Goal: Task Accomplishment & Management: Manage account settings

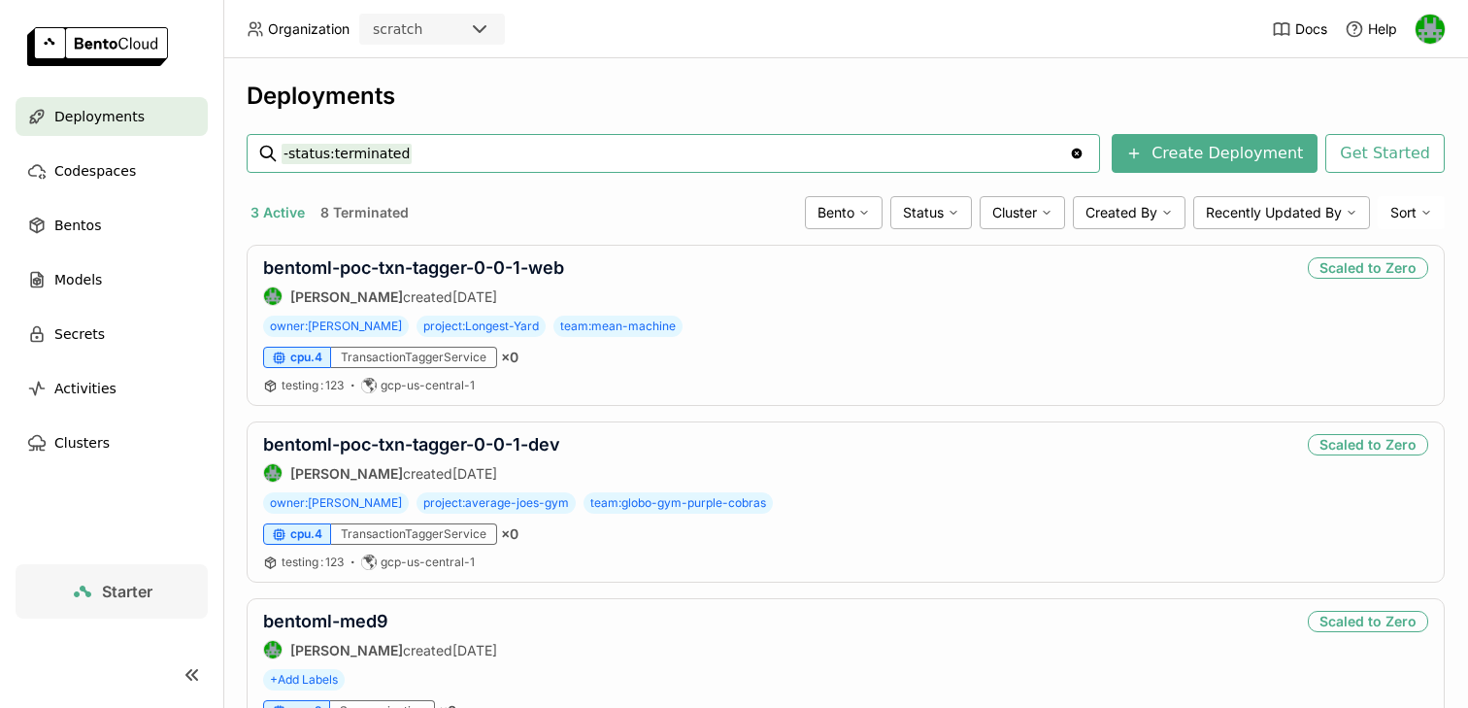
click at [440, 29] on div "scratch" at bounding box center [414, 29] width 107 height 27
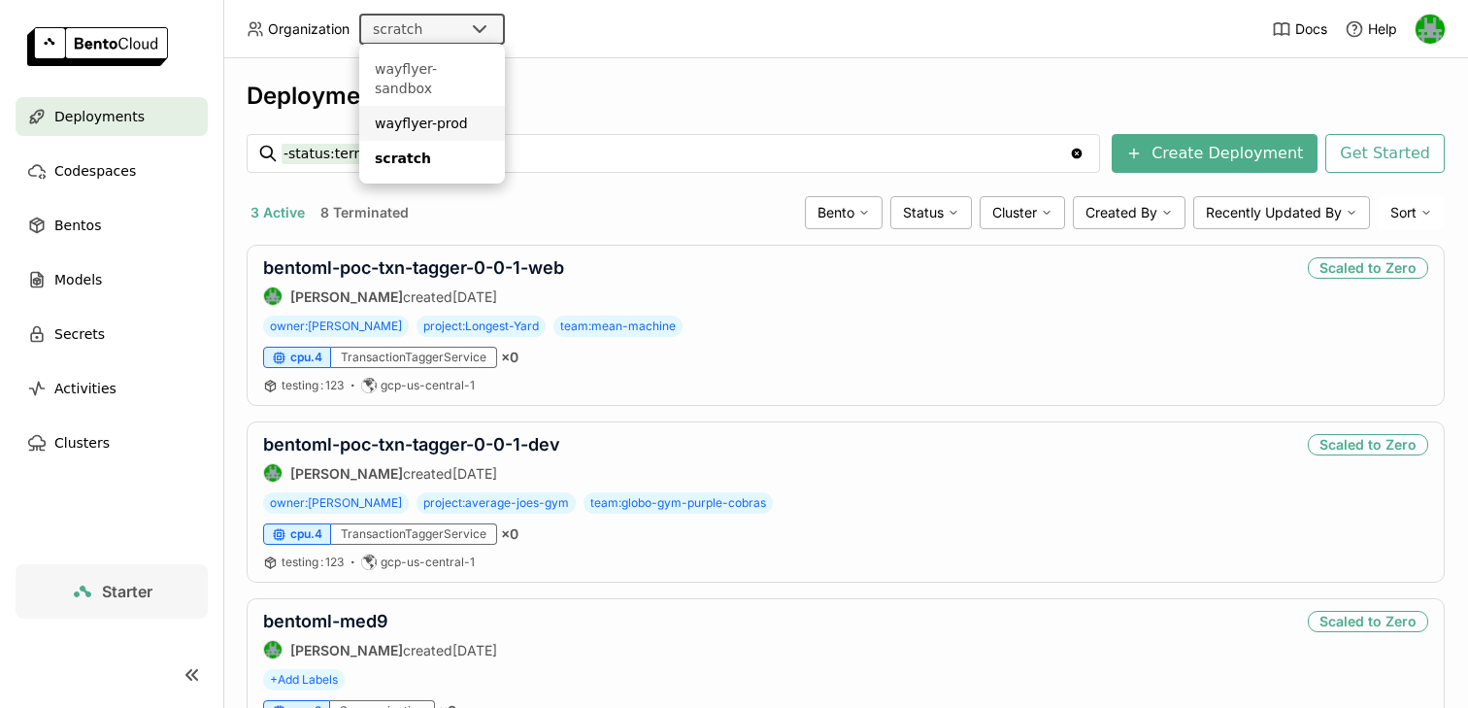
click at [419, 114] on div "wayflyer-prod" at bounding box center [432, 123] width 115 height 19
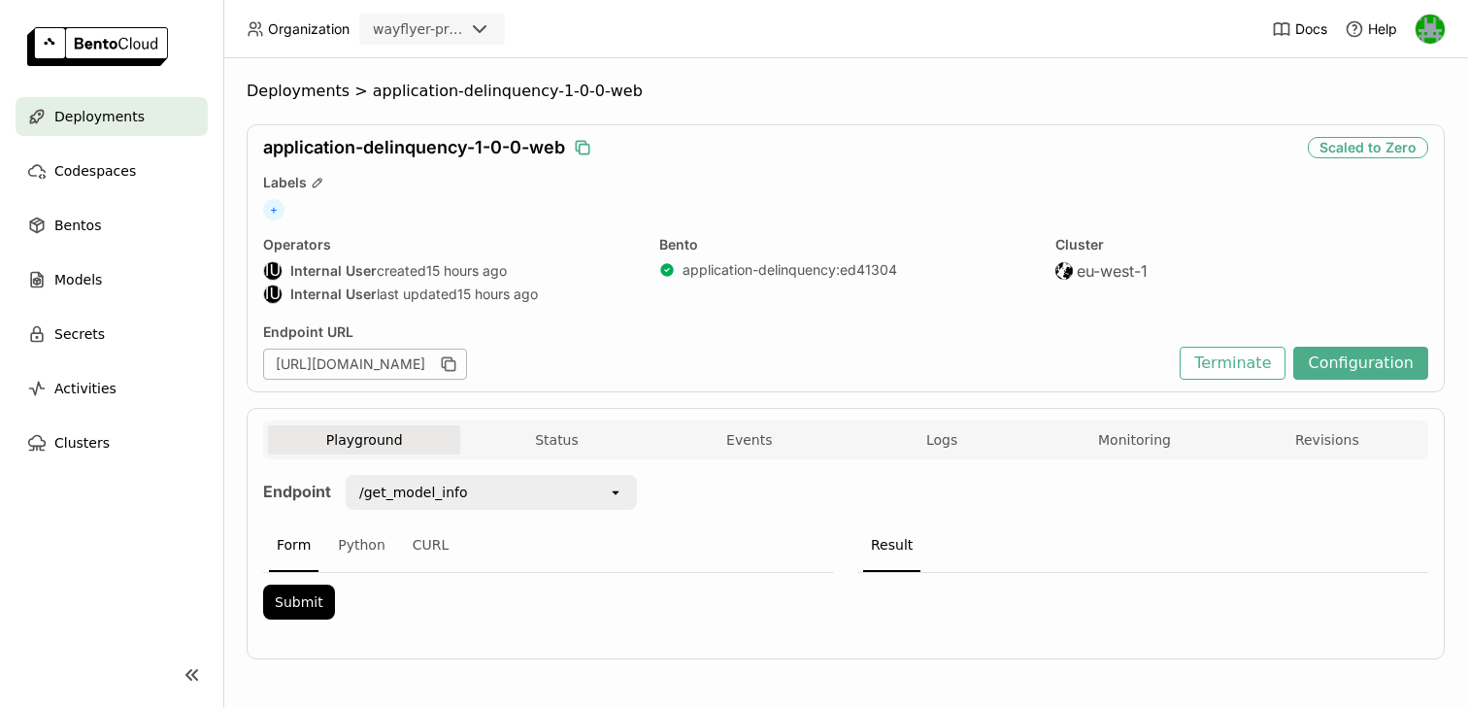
click at [583, 146] on icon "button" at bounding box center [582, 147] width 19 height 19
click at [1229, 373] on button "Terminate" at bounding box center [1233, 363] width 106 height 33
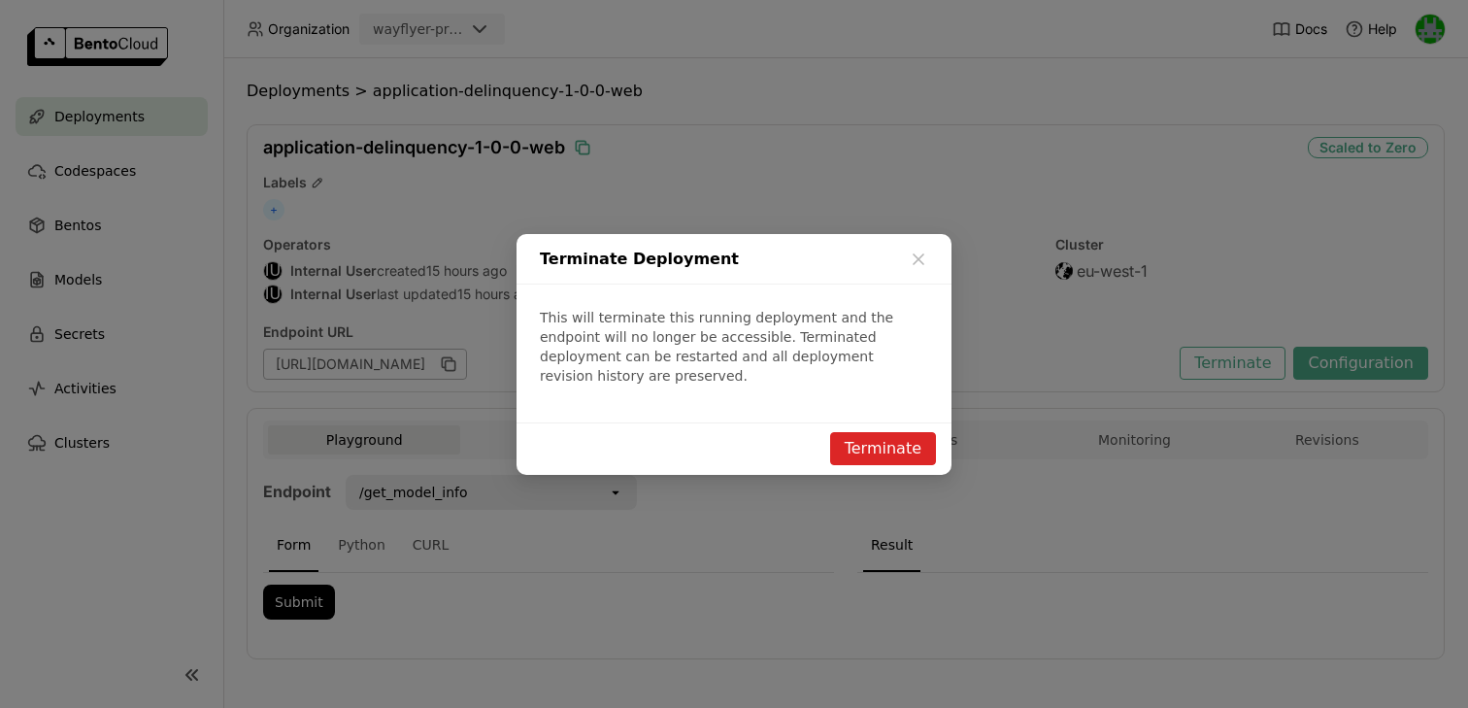
click at [904, 449] on button "Terminate" at bounding box center [883, 448] width 106 height 33
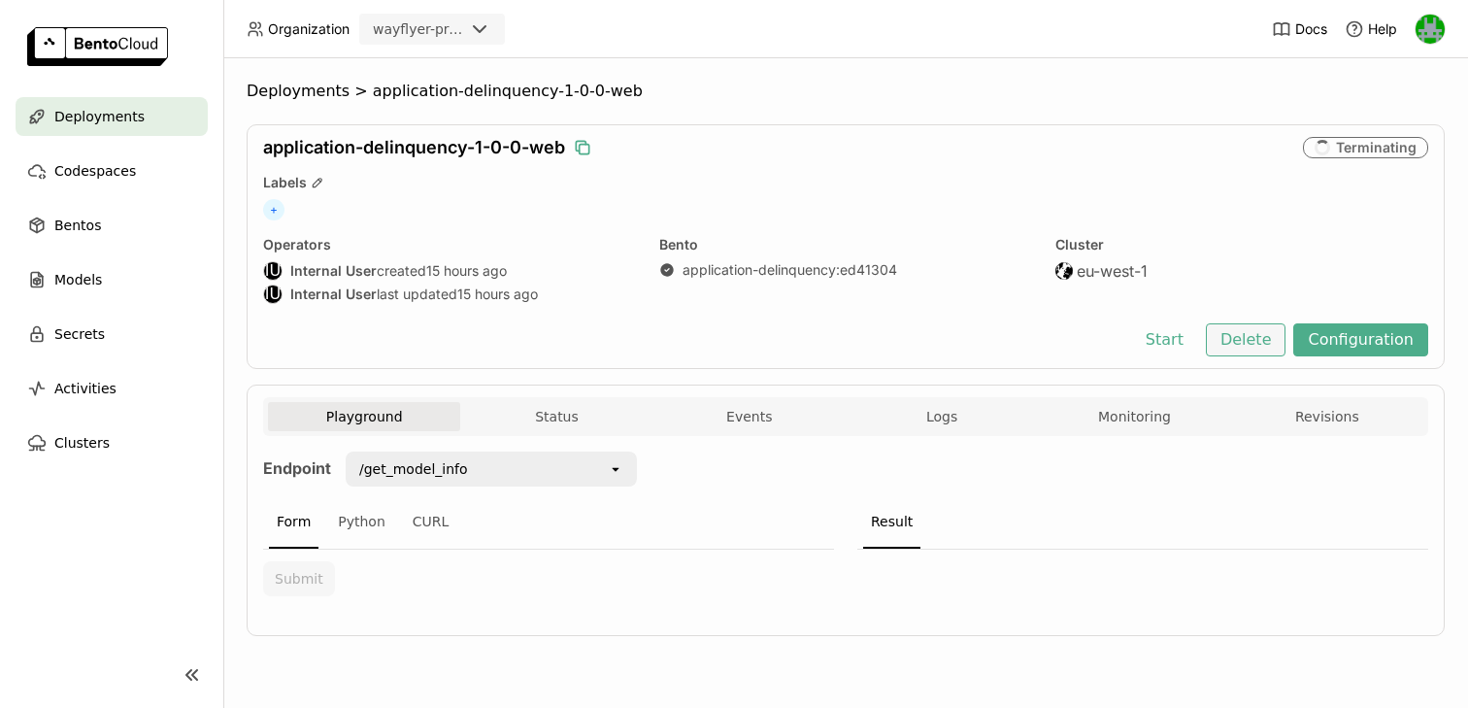
click at [1256, 346] on button "Delete" at bounding box center [1246, 339] width 81 height 33
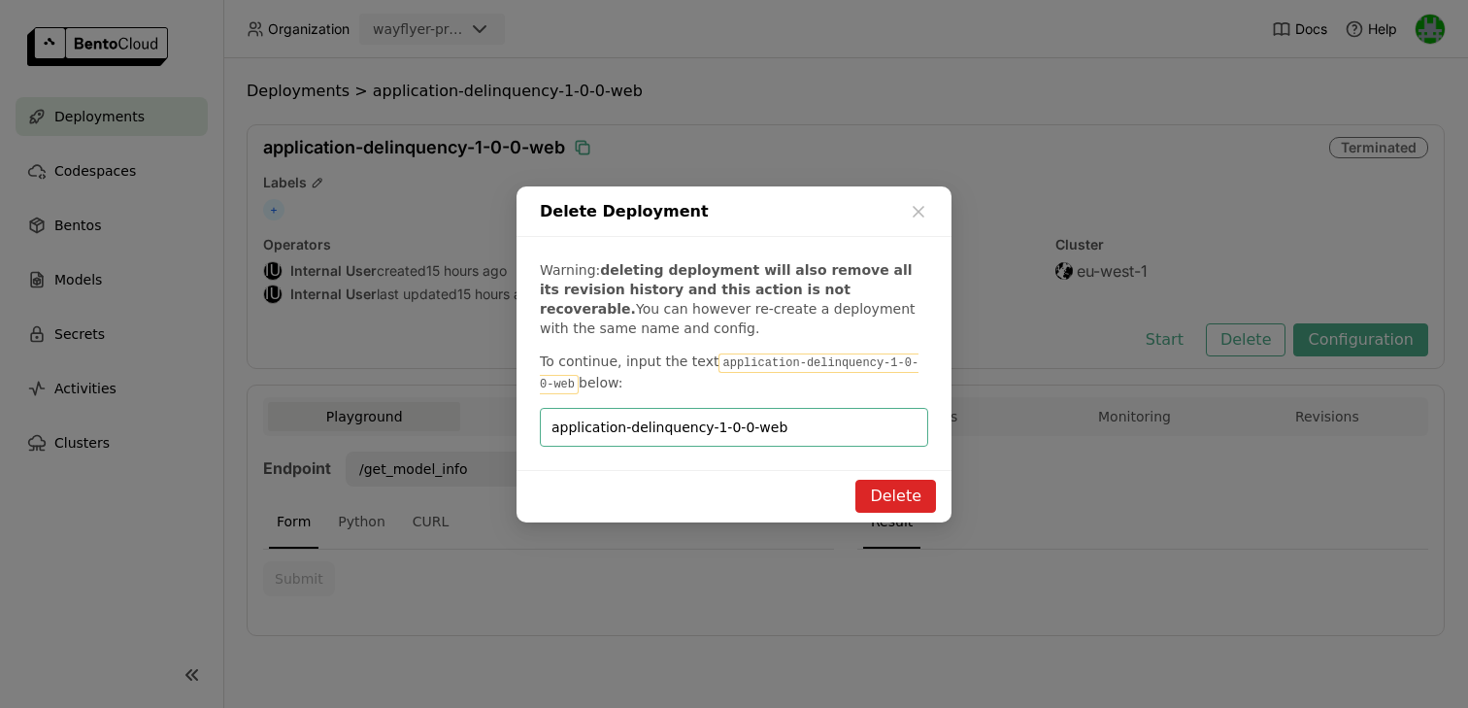
type input "application-delinquency-1-0-0-web"
click at [903, 489] on button "Delete" at bounding box center [895, 496] width 81 height 33
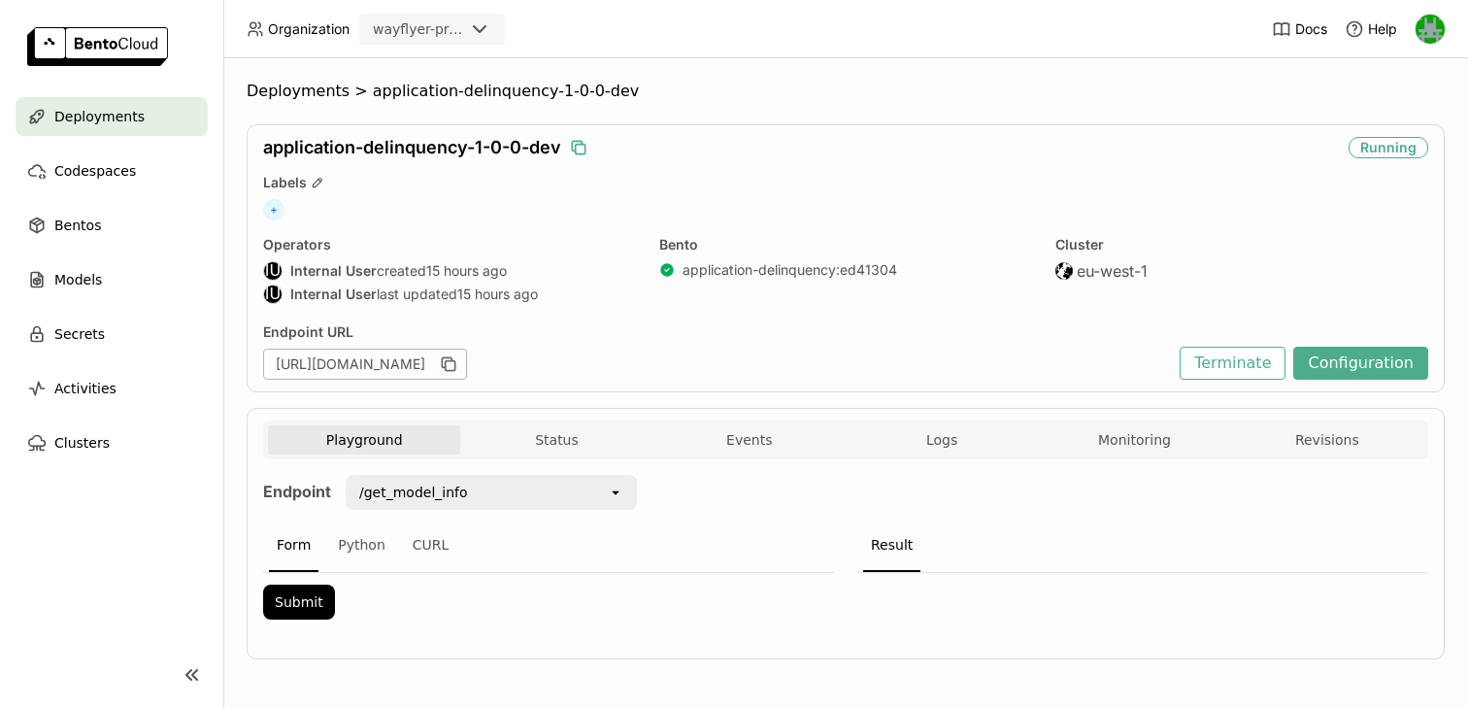
click at [579, 143] on icon "button" at bounding box center [578, 147] width 19 height 19
click at [1260, 365] on button "Terminate" at bounding box center [1233, 363] width 106 height 33
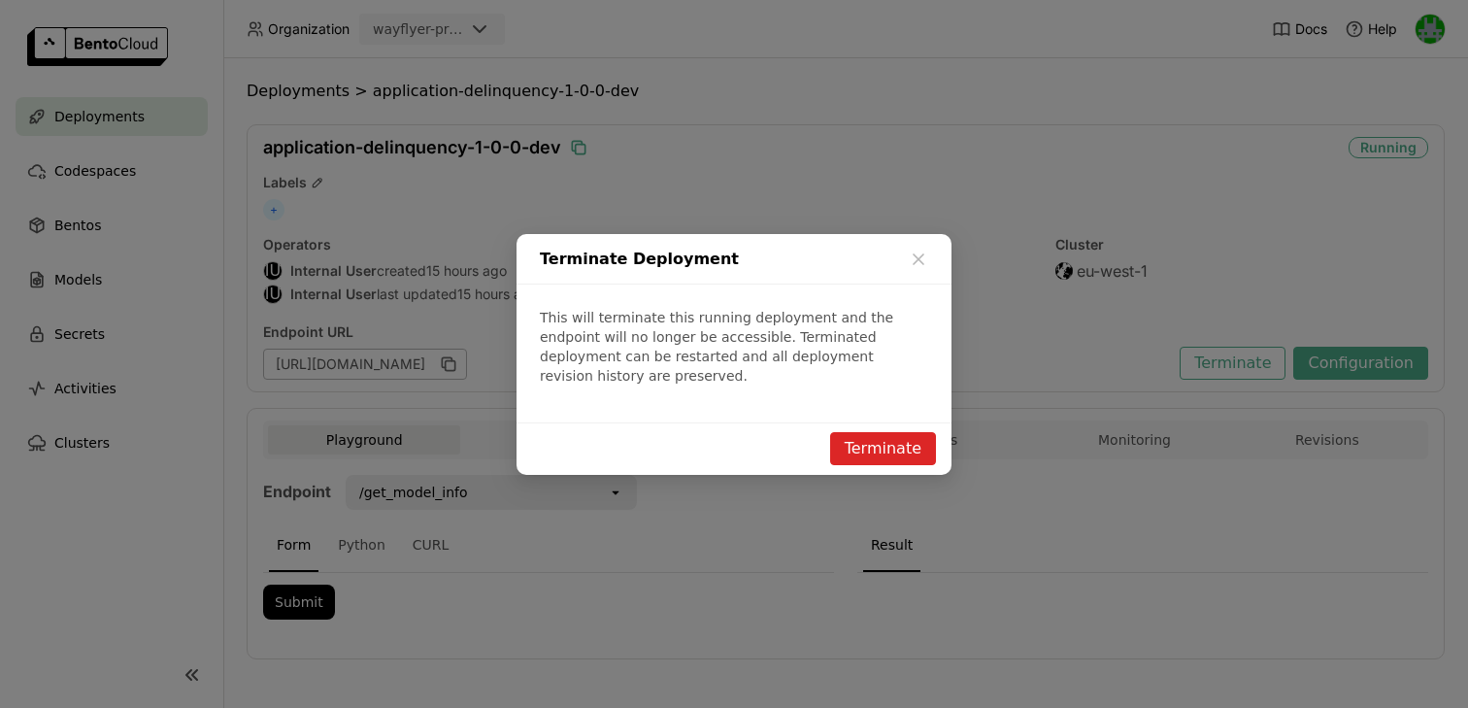
click at [916, 436] on button "Terminate" at bounding box center [883, 448] width 106 height 33
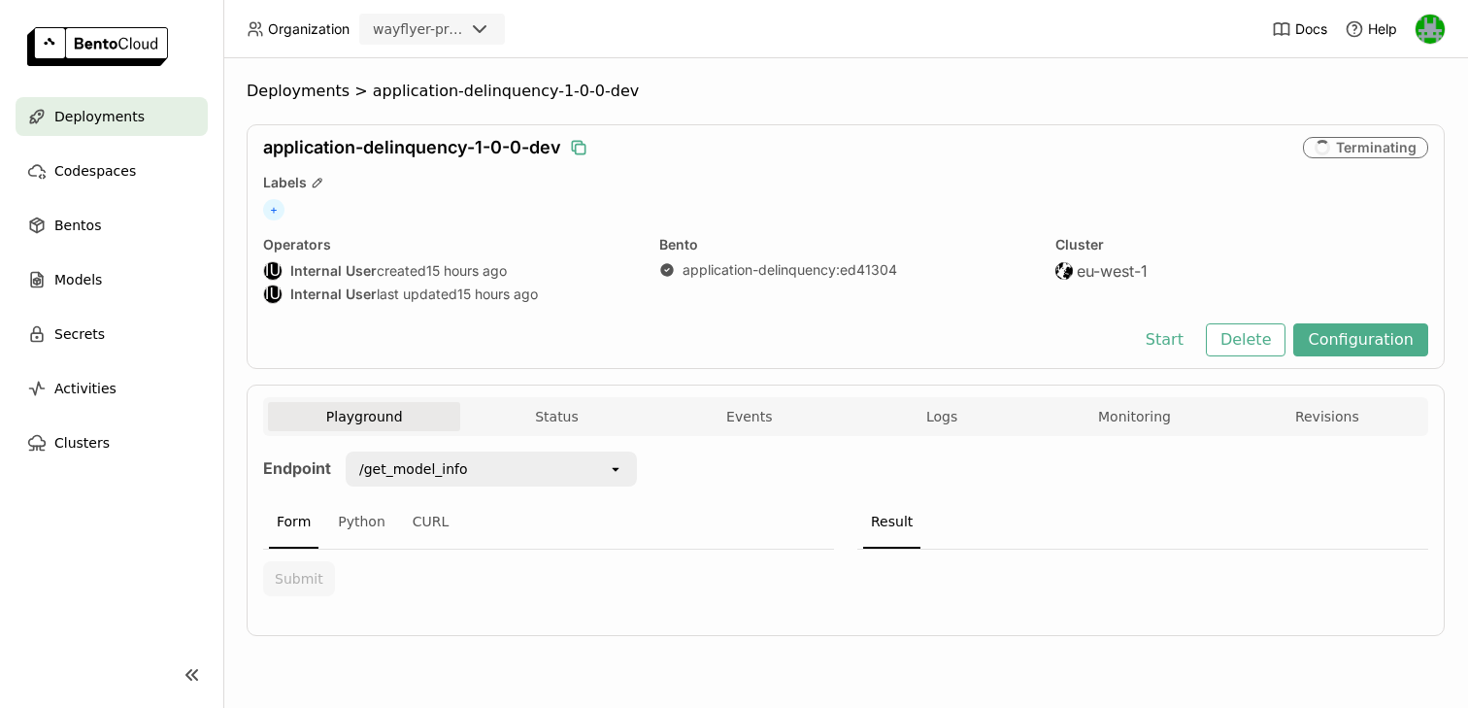
click at [1247, 357] on div "application-delinquency-1-0-0-dev Terminating Labels + Operators IU Internal Us…" at bounding box center [846, 246] width 1198 height 245
click at [1247, 344] on button "Delete" at bounding box center [1246, 339] width 81 height 33
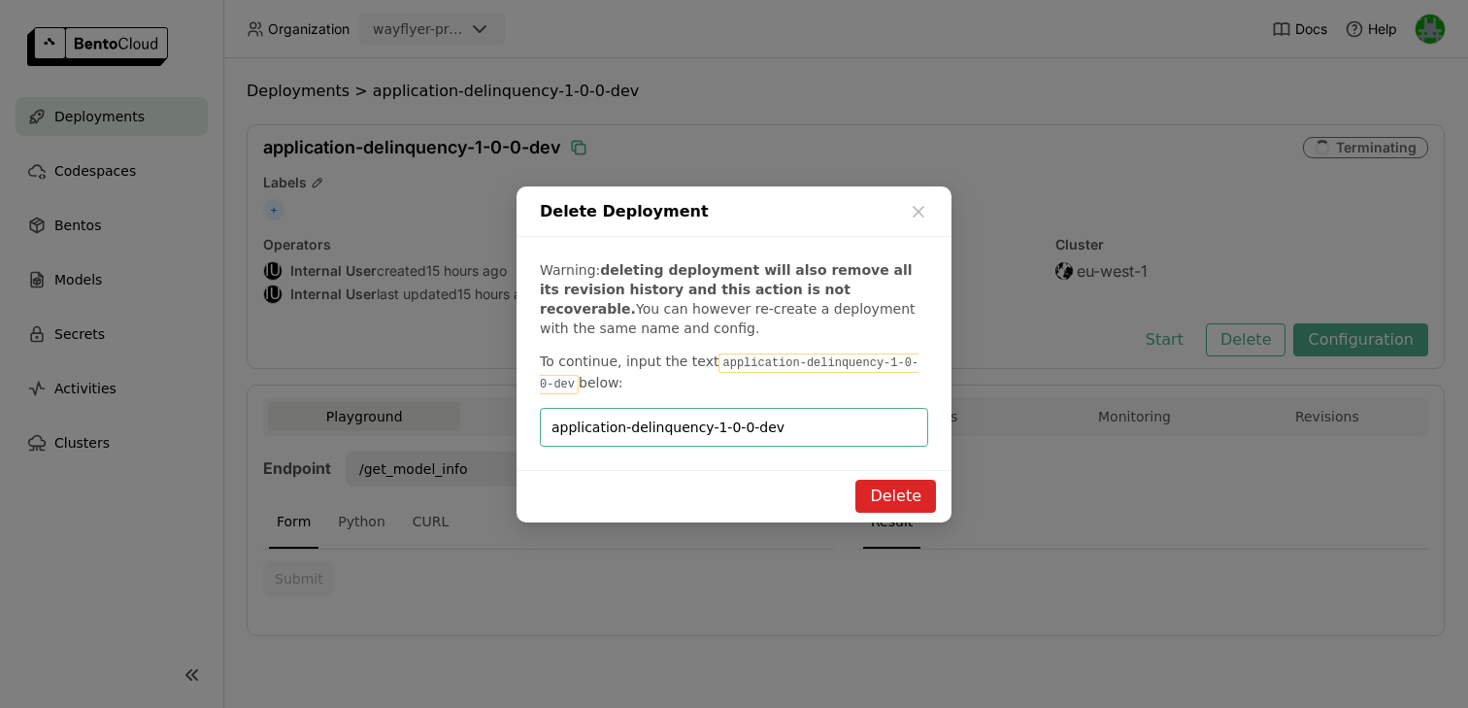
type input "application-delinquency-1-0-0-dev"
click at [910, 475] on div "Delete" at bounding box center [733, 496] width 435 height 52
click at [888, 496] on button "Delete" at bounding box center [895, 496] width 81 height 33
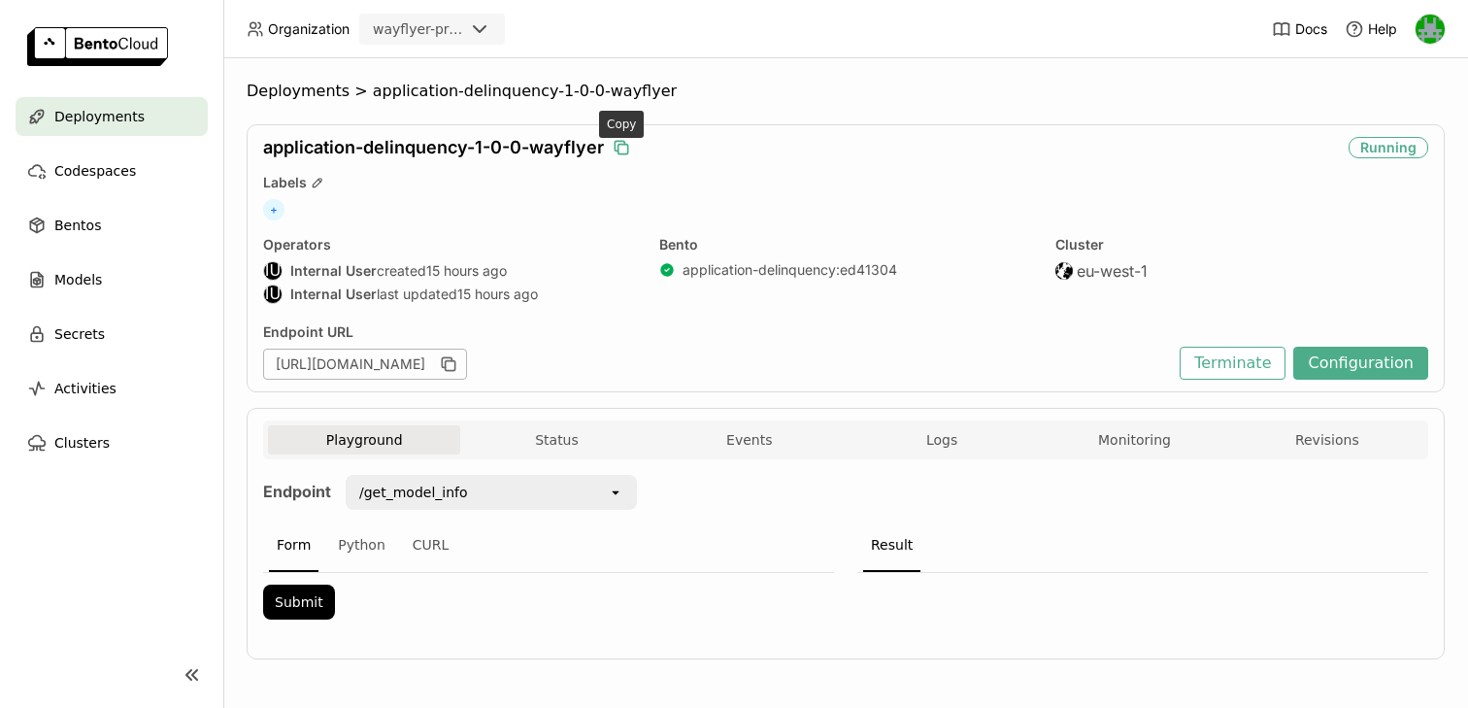
click at [621, 140] on icon "button" at bounding box center [621, 147] width 19 height 19
click at [1243, 352] on button "Terminate" at bounding box center [1233, 363] width 106 height 33
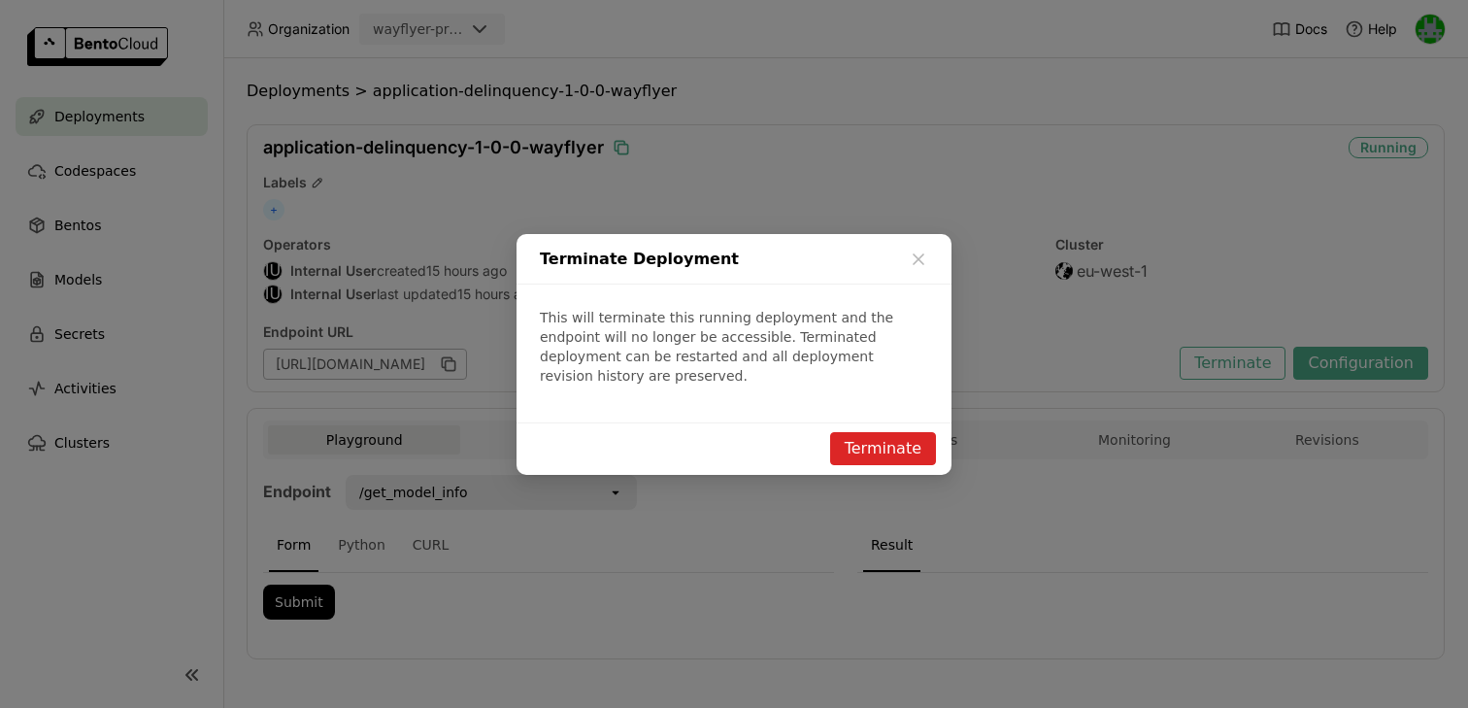
click at [881, 450] on button "Terminate" at bounding box center [883, 448] width 106 height 33
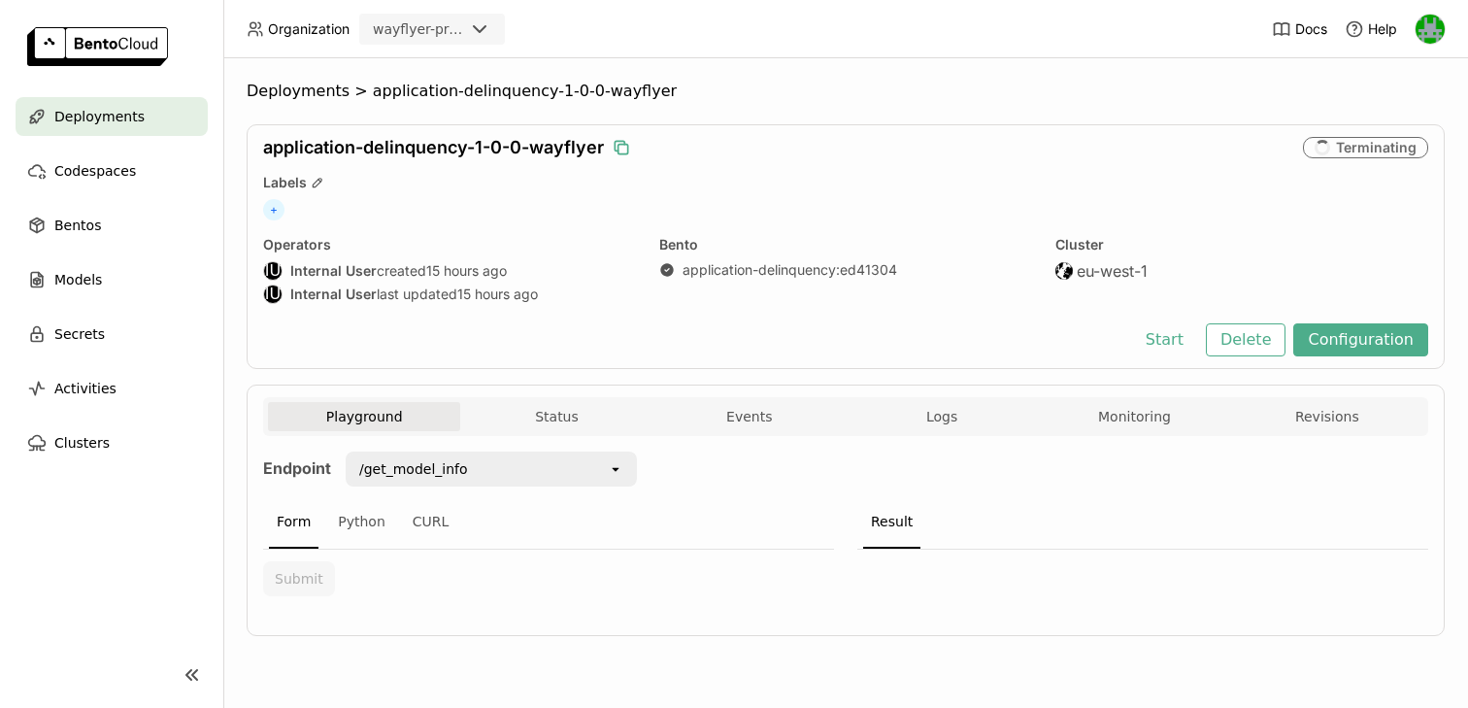
click at [1245, 365] on div "application-delinquency-1-0-0-wayflyer Terminating Labels + Operators IU Intern…" at bounding box center [846, 246] width 1198 height 245
click at [1247, 352] on button "Delete" at bounding box center [1246, 339] width 81 height 33
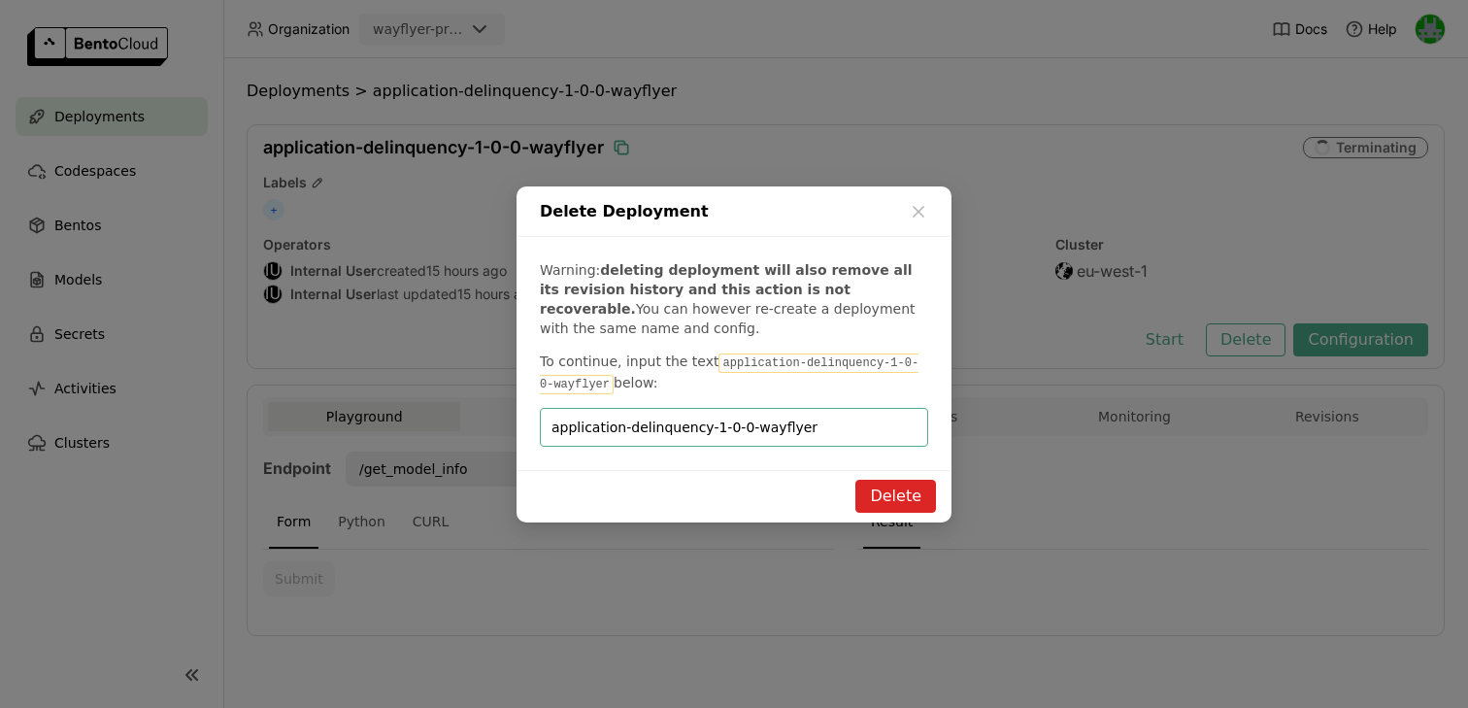
type input "application-delinquency-1-0-0-wayflyer"
click at [881, 480] on button "Delete" at bounding box center [895, 496] width 81 height 33
